Goal: Information Seeking & Learning: Learn about a topic

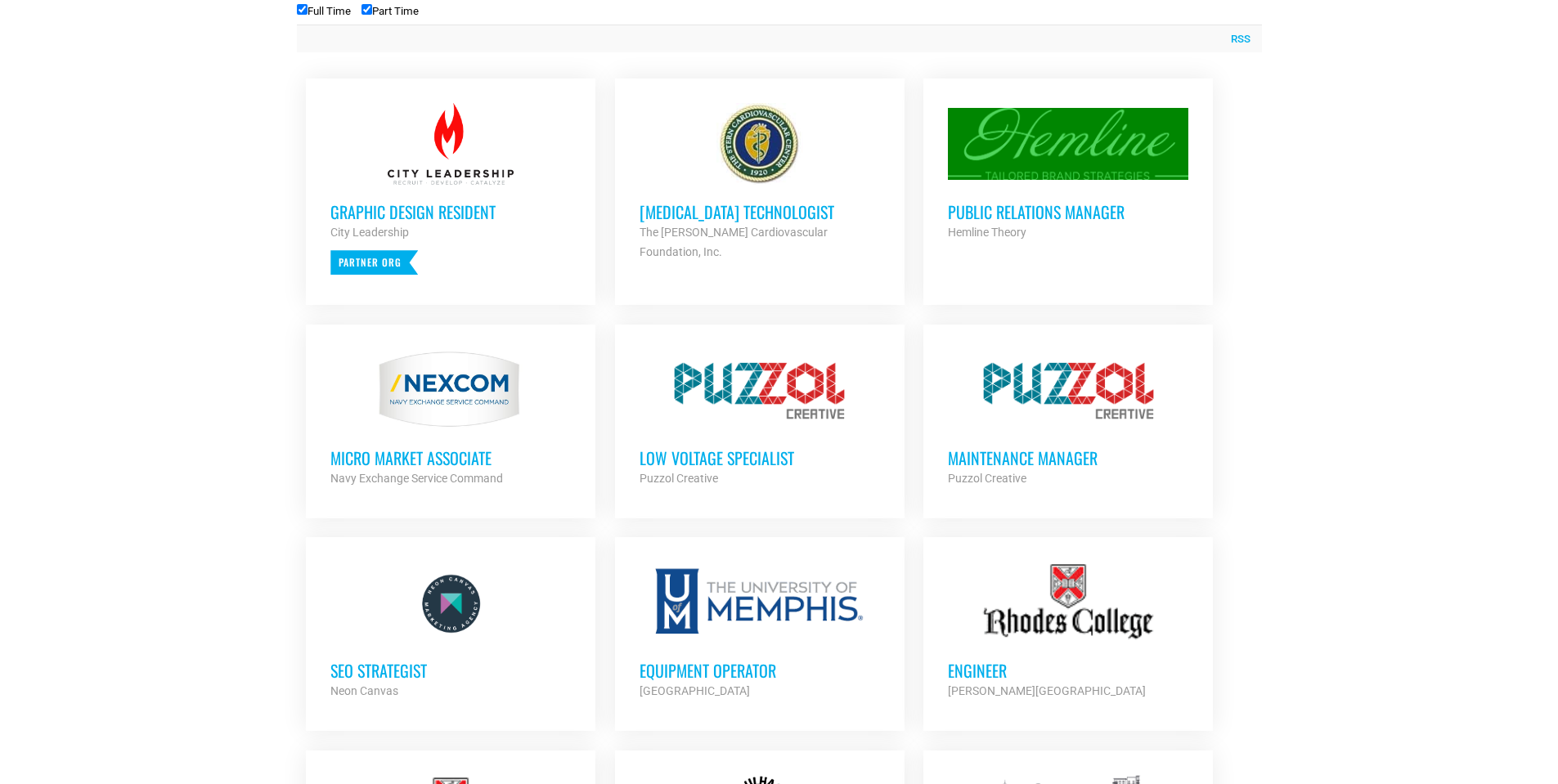
scroll to position [671, 0]
click at [1081, 214] on h3 "Public Relations Manager" at bounding box center [1068, 212] width 241 height 21
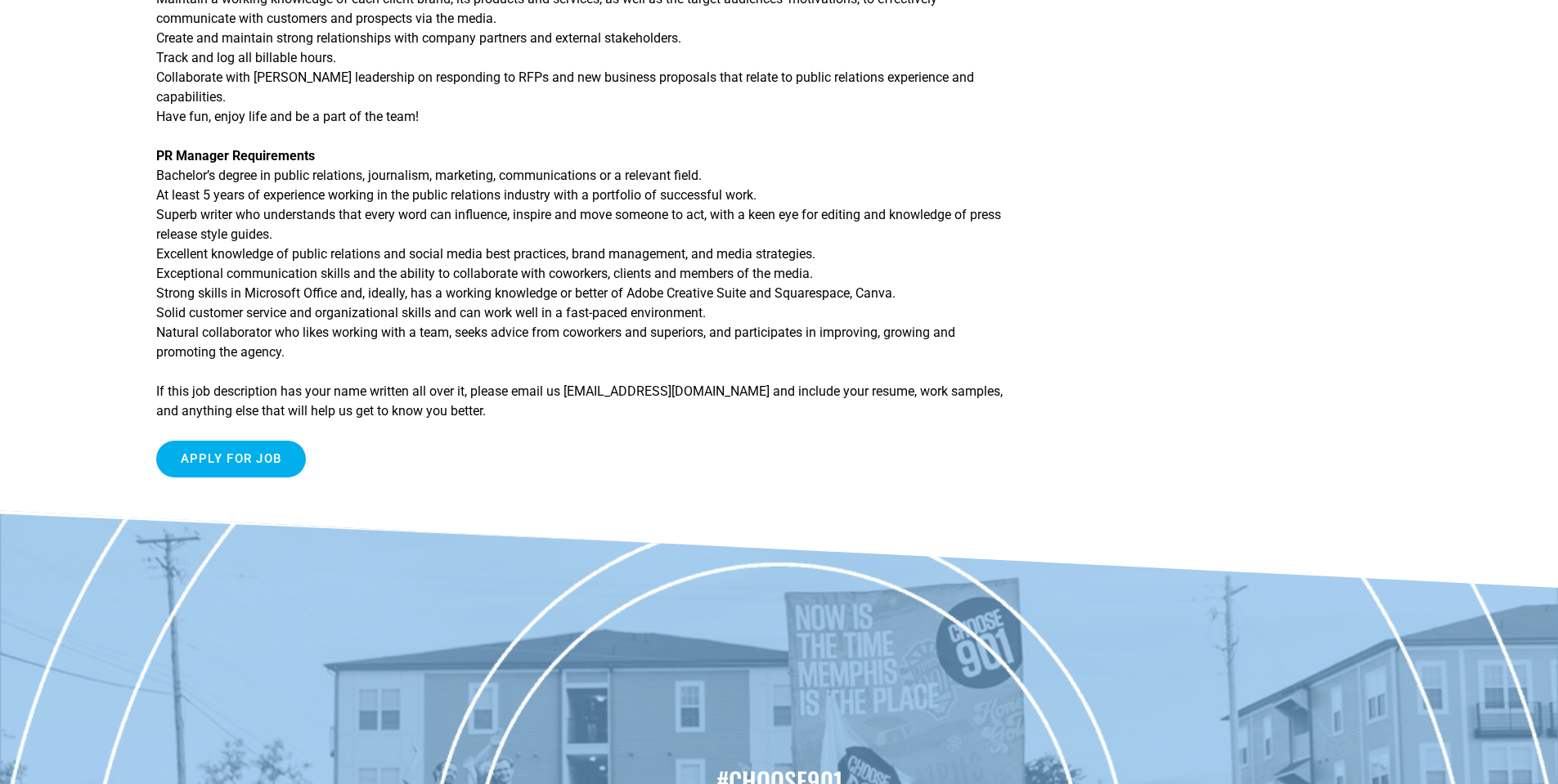
scroll to position [690, 0]
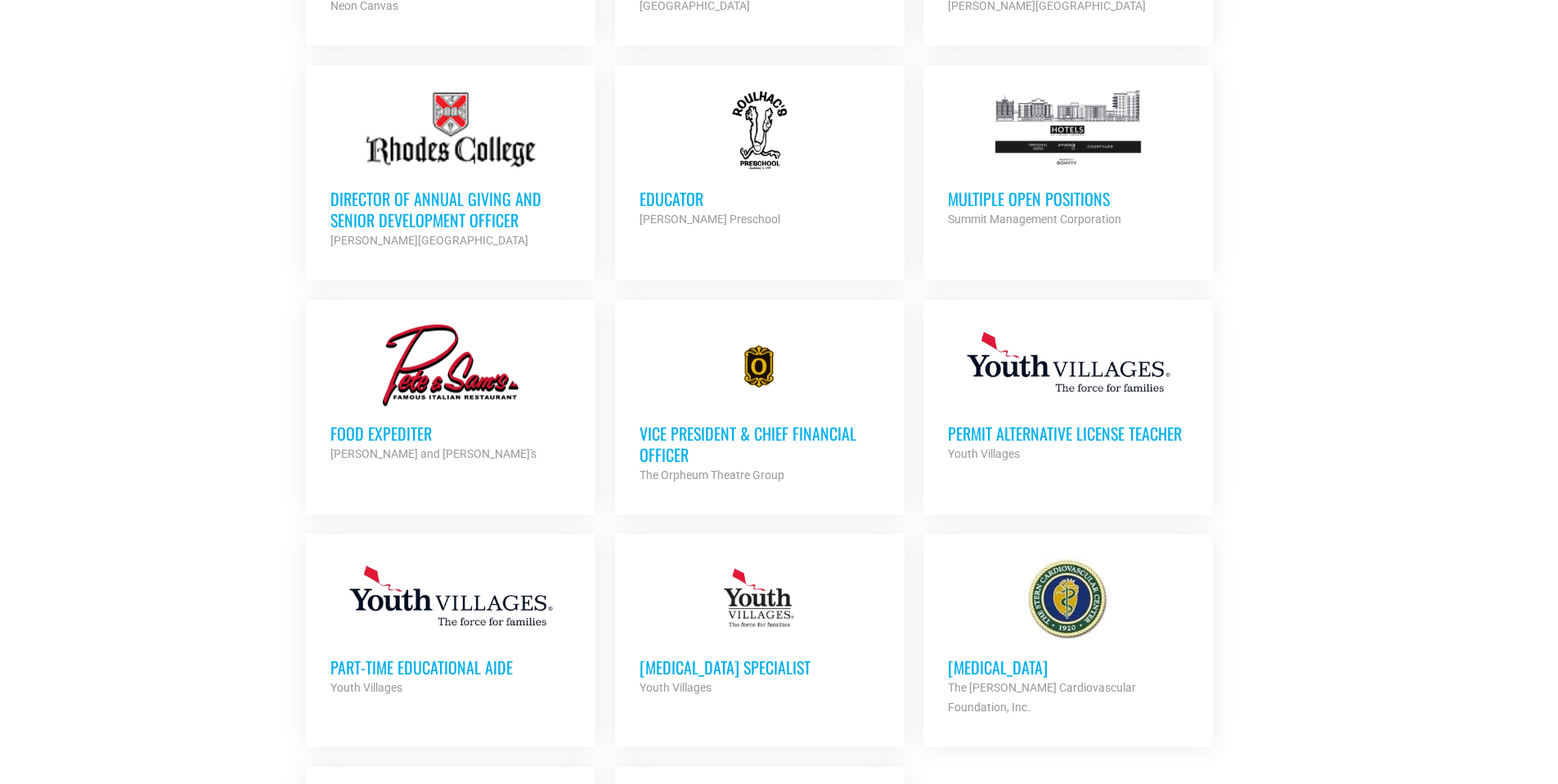
scroll to position [1325, 0]
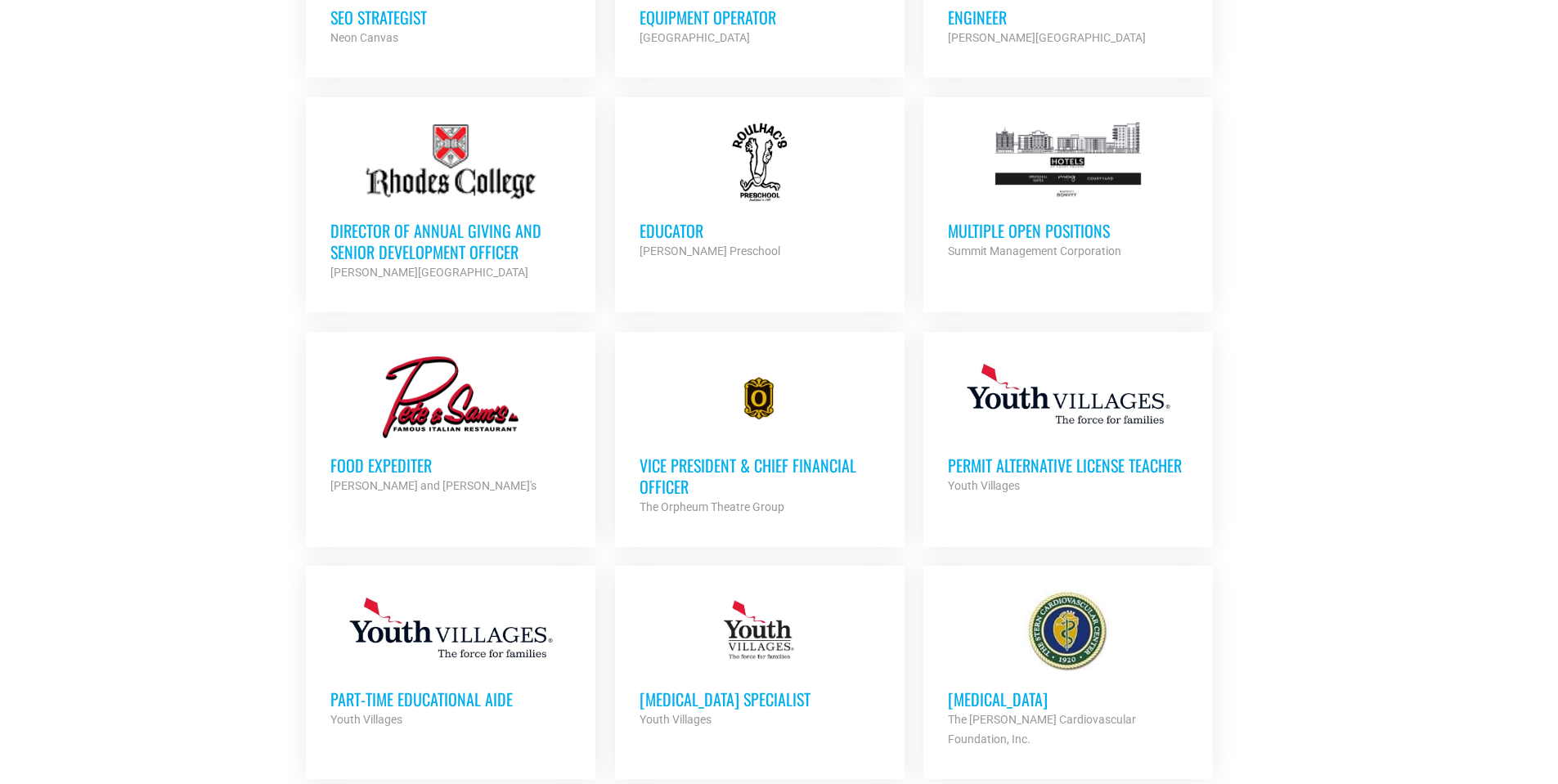
click at [1027, 227] on h3 "Multiple Open Positions" at bounding box center [1068, 230] width 241 height 21
